Goal: Complete application form

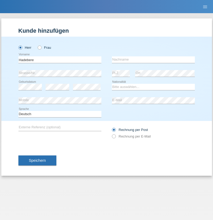
type input "Hadebere"
click at [153, 59] on input "text" at bounding box center [153, 59] width 83 height 7
type input "Sada"
select select "IT"
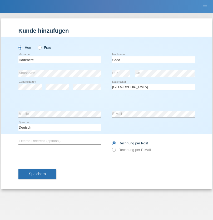
select select "C"
select select "09"
select select "06"
select select "2021"
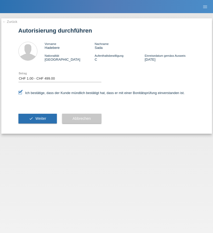
select select "1"
click at [37, 119] on span "Weiter" at bounding box center [40, 118] width 11 height 4
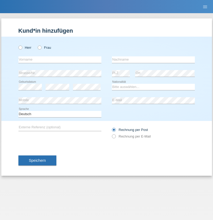
radio input "true"
click at [60, 59] on input "text" at bounding box center [59, 59] width 83 height 7
type input "Ketty"
click at [153, 59] on input "text" at bounding box center [153, 59] width 83 height 7
type input "Kalupnath"
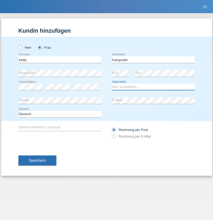
select select "CH"
